Goal: Transaction & Acquisition: Purchase product/service

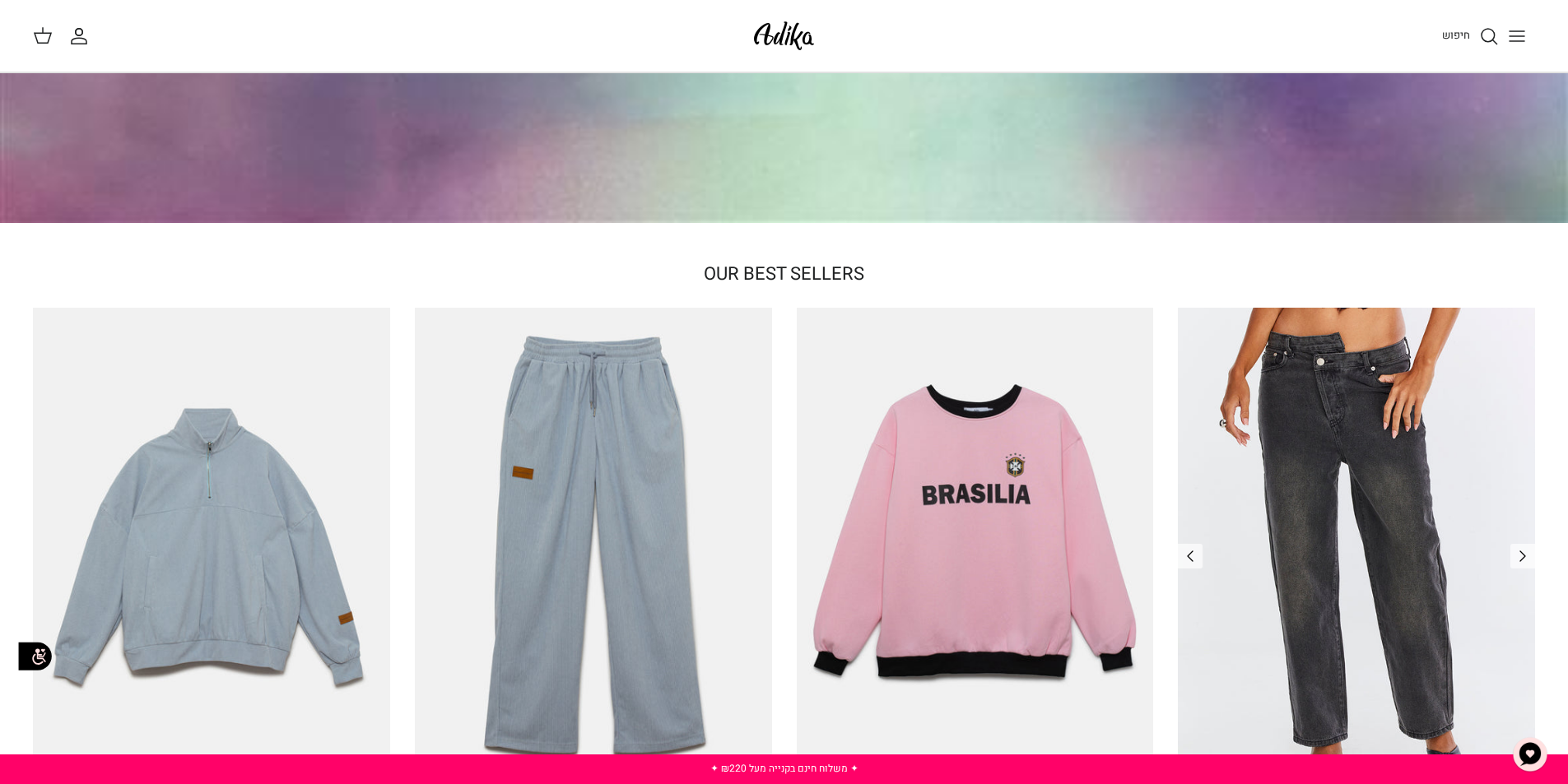
scroll to position [603, 0]
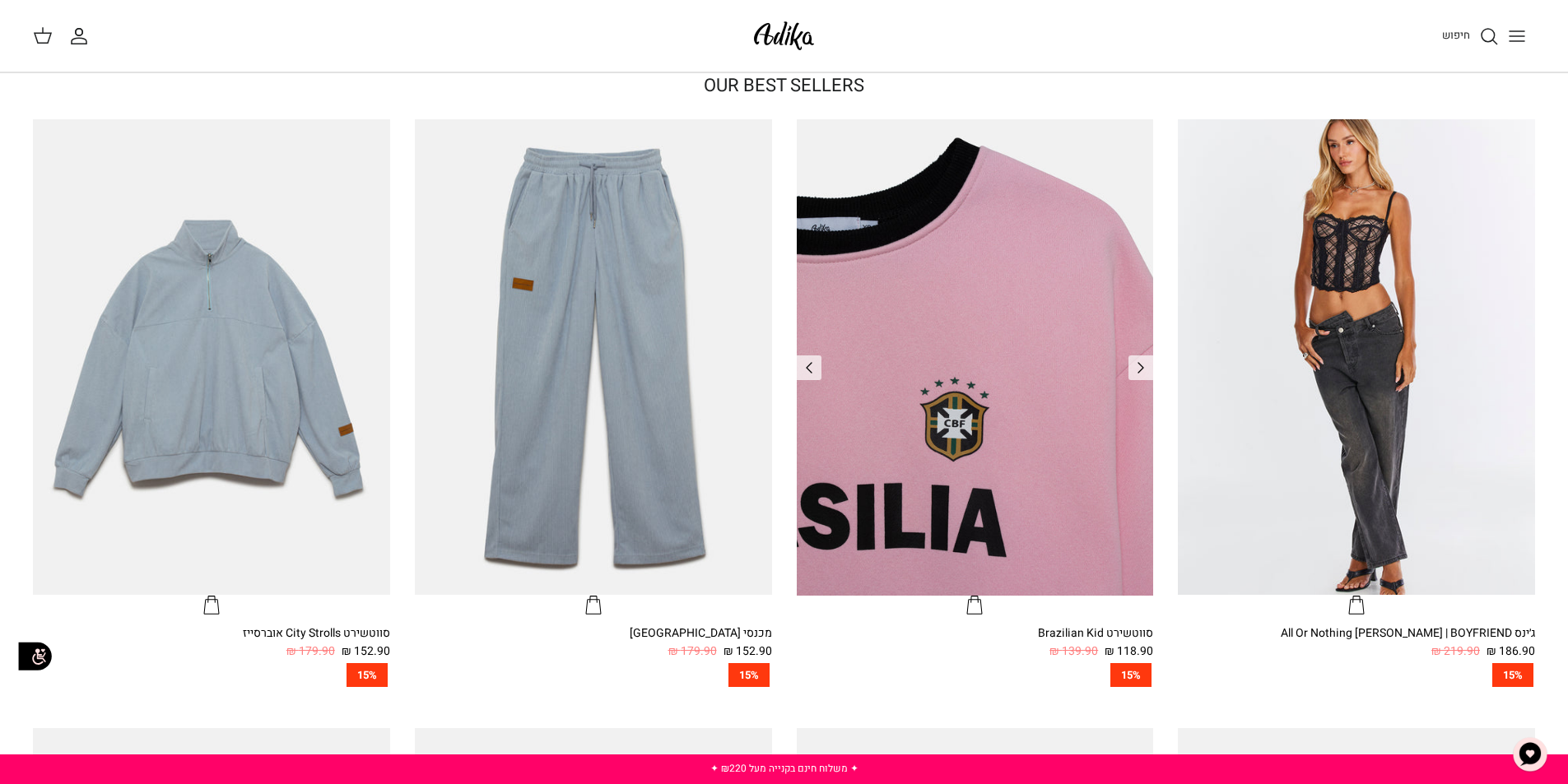
click at [1050, 365] on img "סווטשירט Brazilian Kid" at bounding box center [975, 357] width 357 height 475
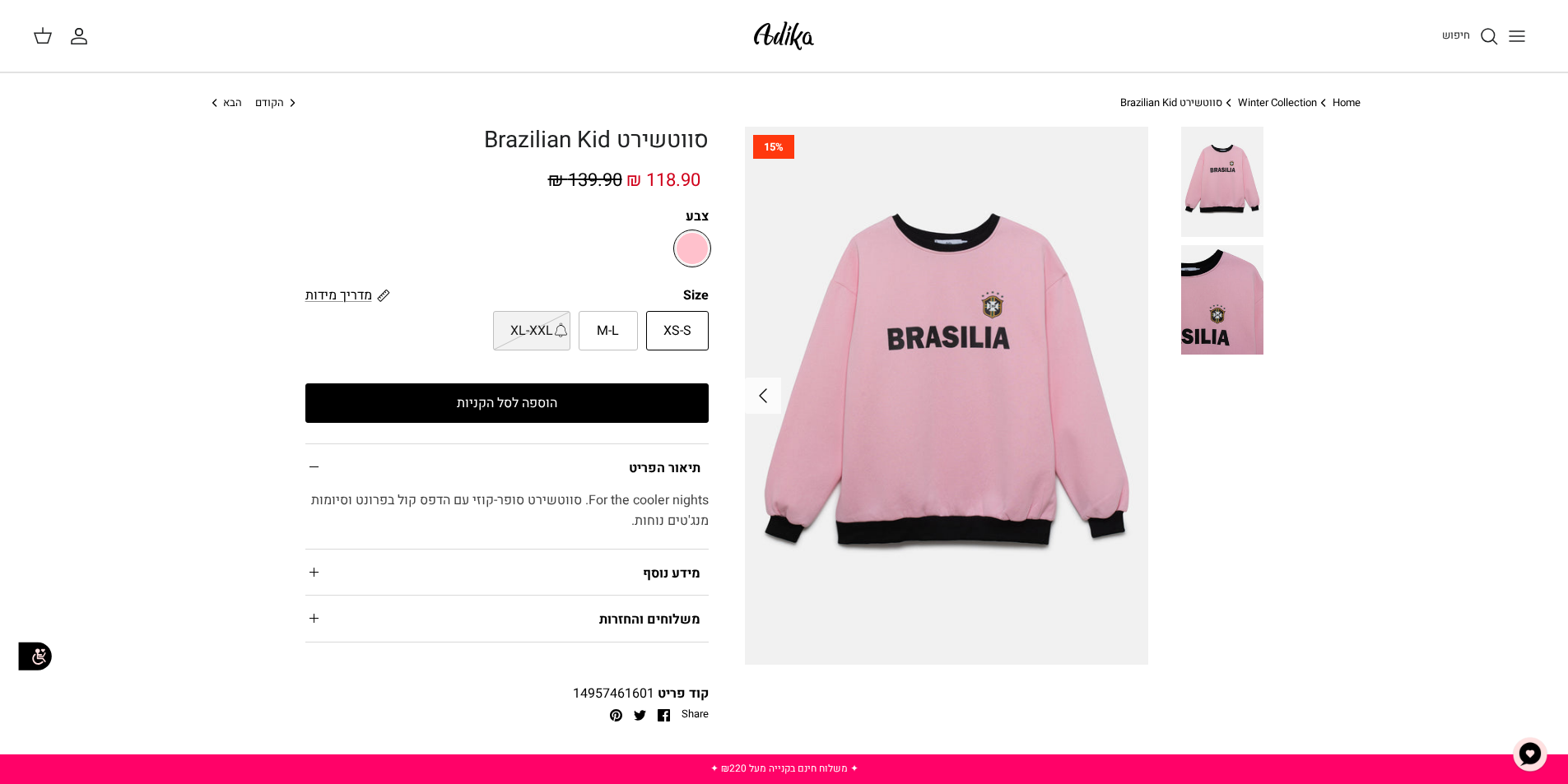
click at [664, 578] on summary "מידע נוסף" at bounding box center [507, 572] width 403 height 45
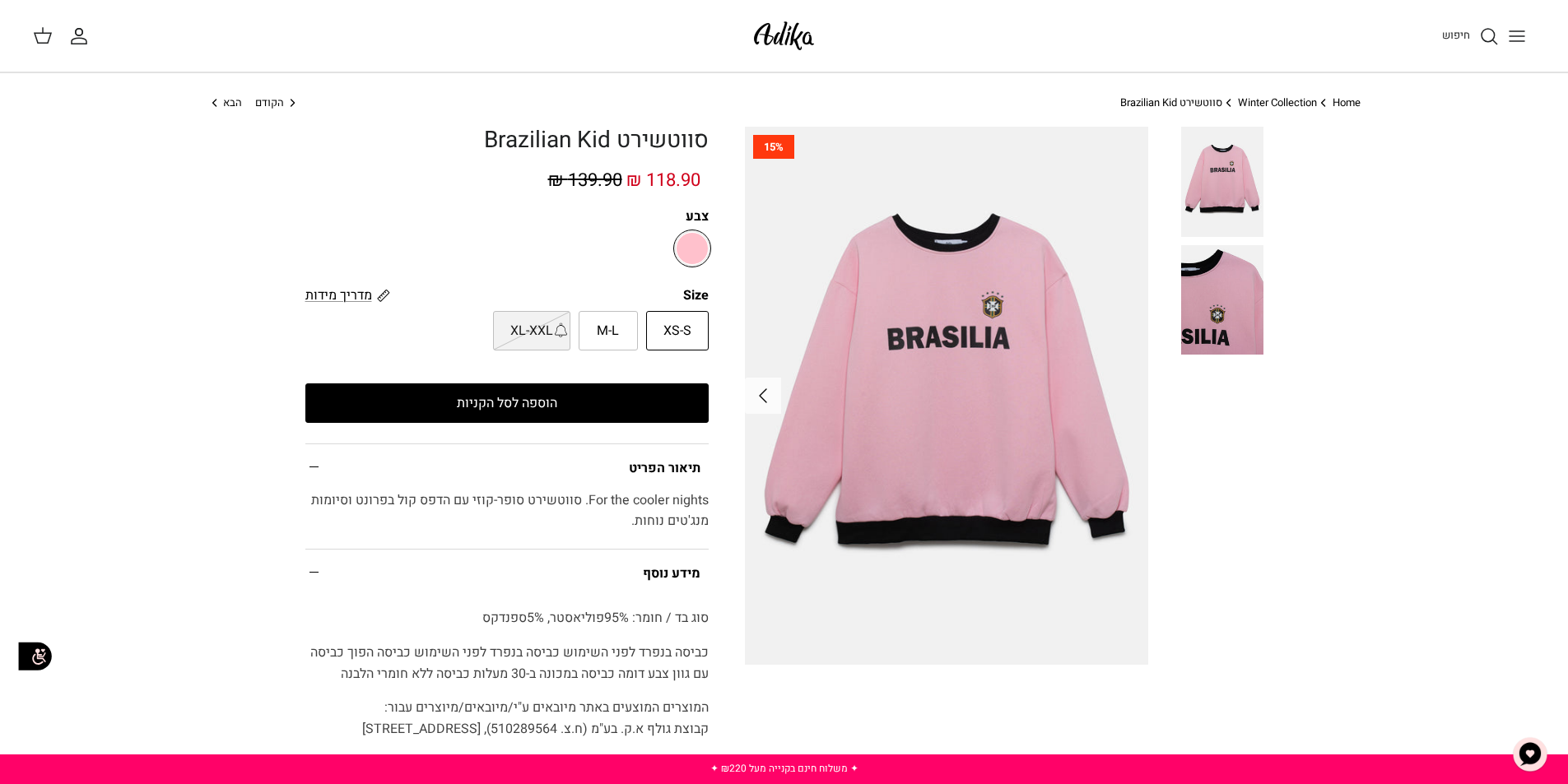
click at [572, 413] on button "הוספה לסל הקניות" at bounding box center [507, 403] width 403 height 39
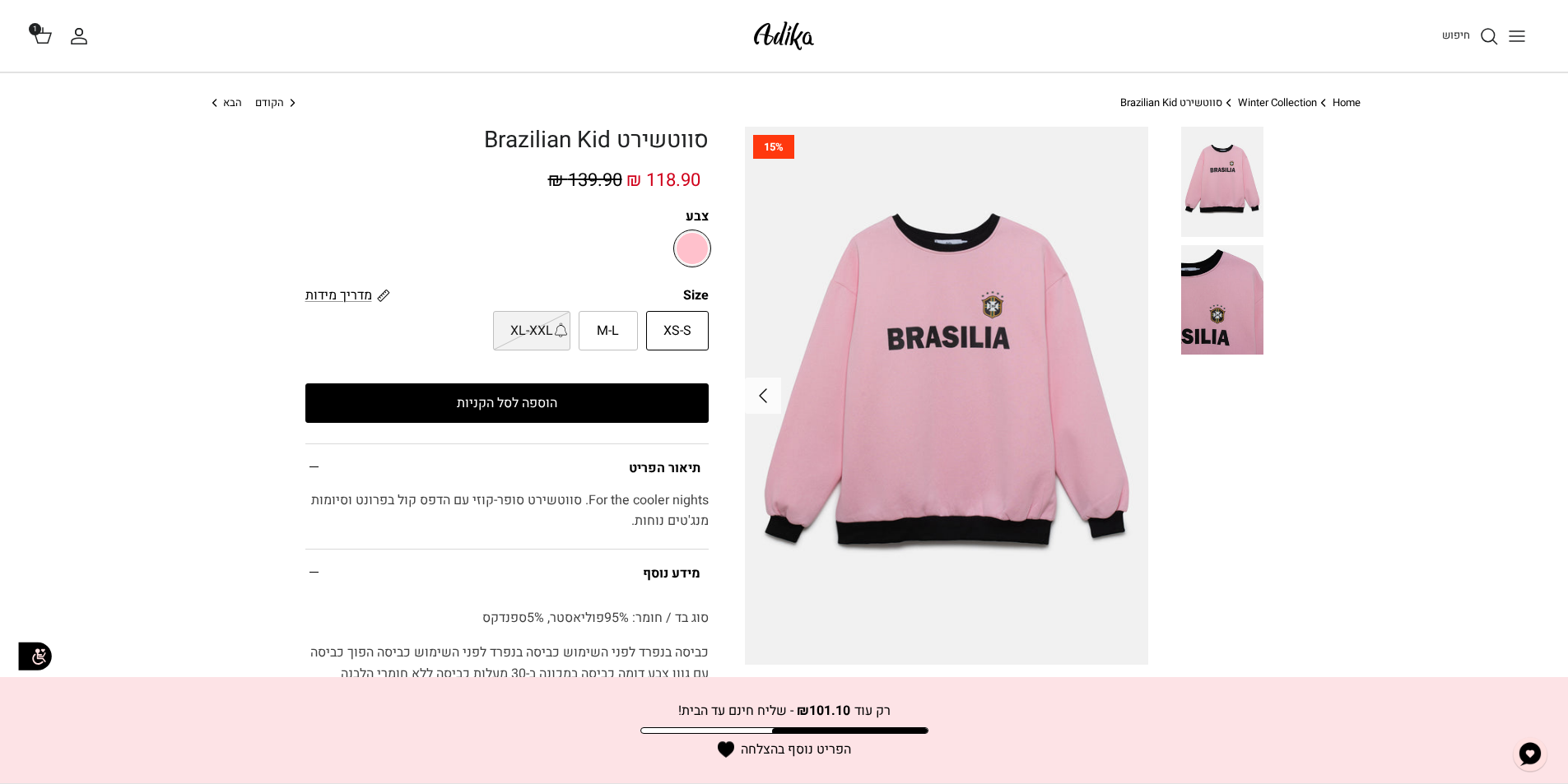
click at [44, 39] on icon at bounding box center [42, 35] width 20 height 20
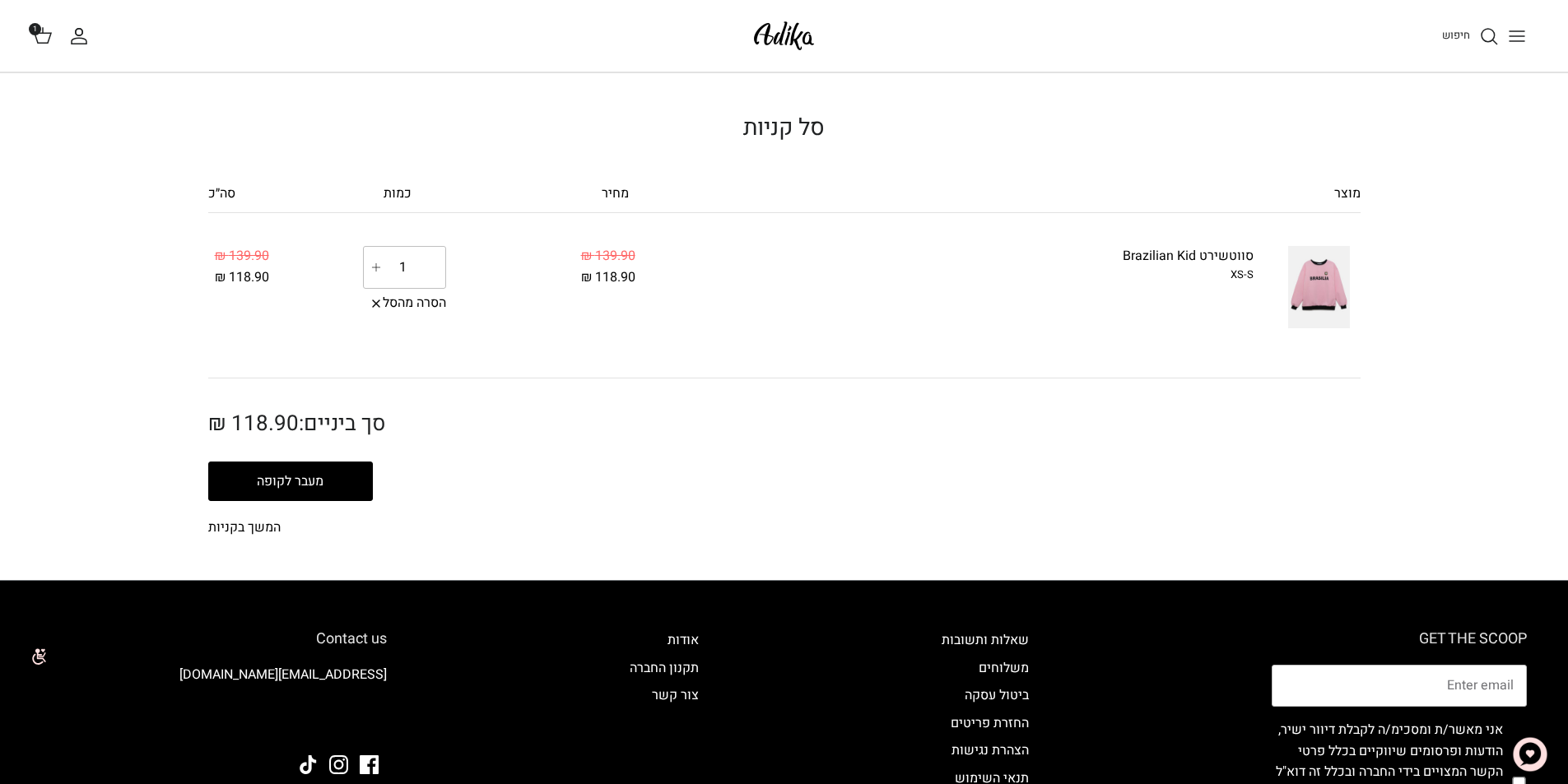
click at [308, 470] on button "מעבר לקופה" at bounding box center [291, 481] width 165 height 39
